Goal: Find specific page/section: Find specific page/section

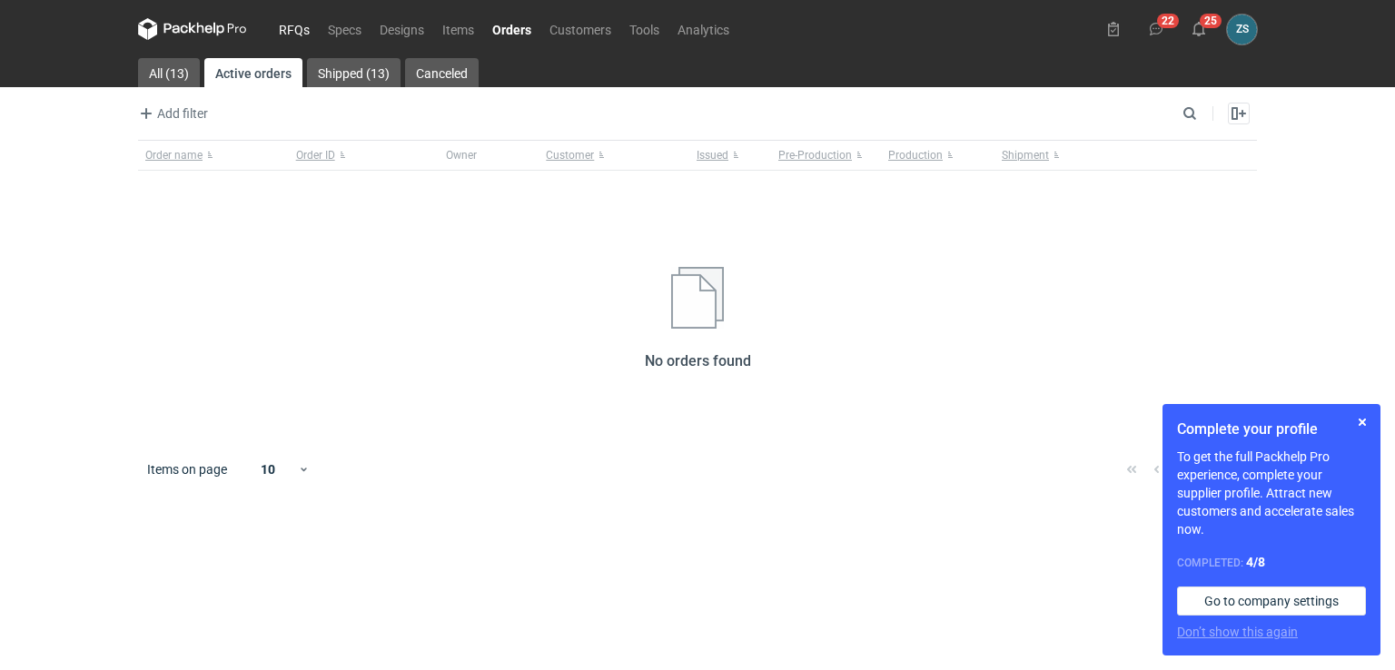
click at [298, 37] on link "RFQs" at bounding box center [294, 29] width 49 height 22
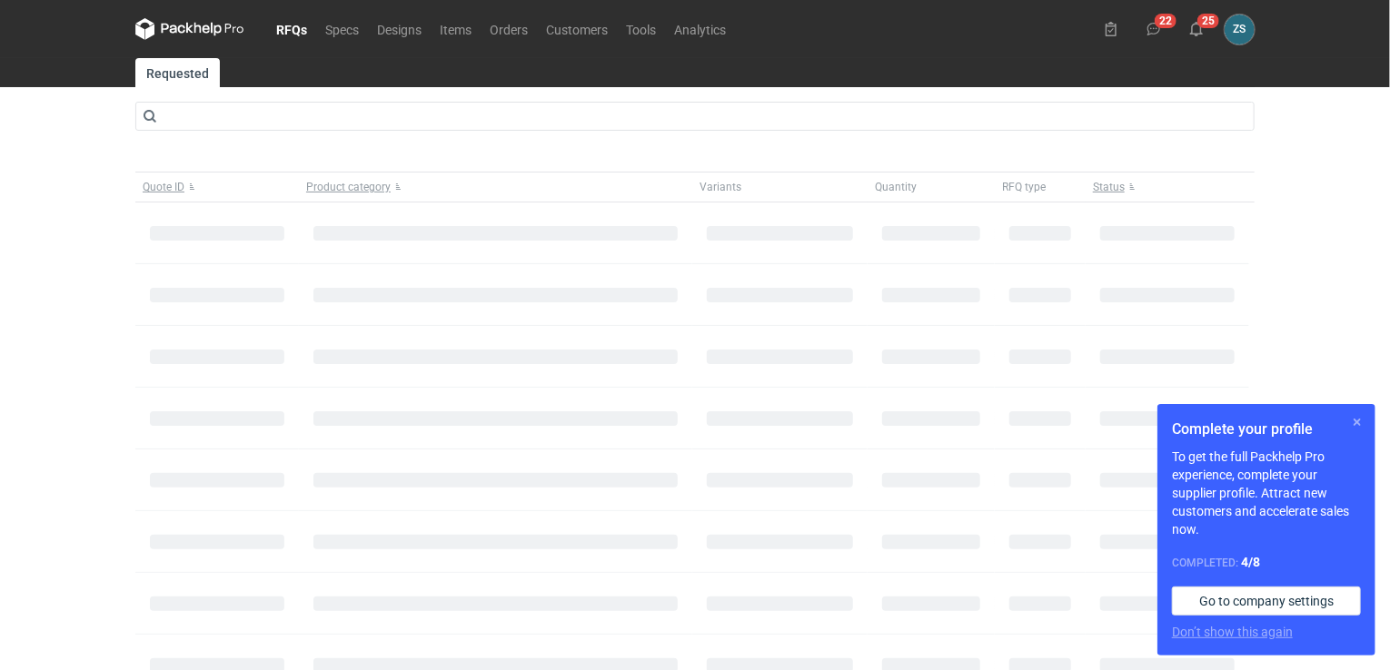
click at [1355, 417] on button "button" at bounding box center [1357, 422] width 22 height 22
